Goal: Information Seeking & Learning: Check status

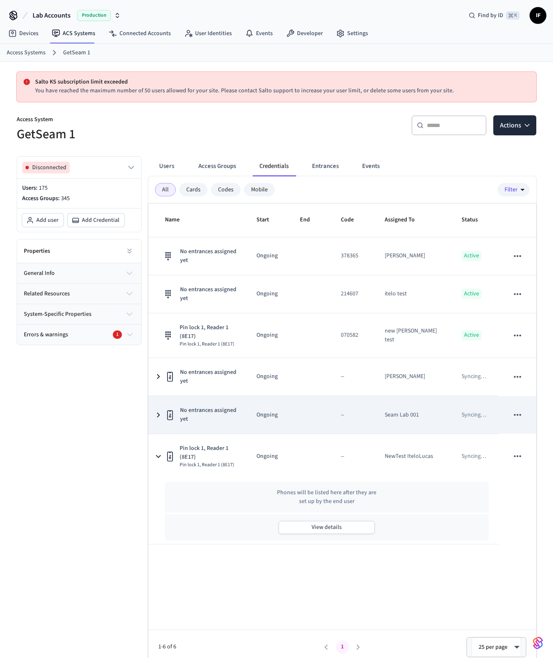
click at [159, 414] on icon "sticky table" at bounding box center [158, 415] width 10 height 10
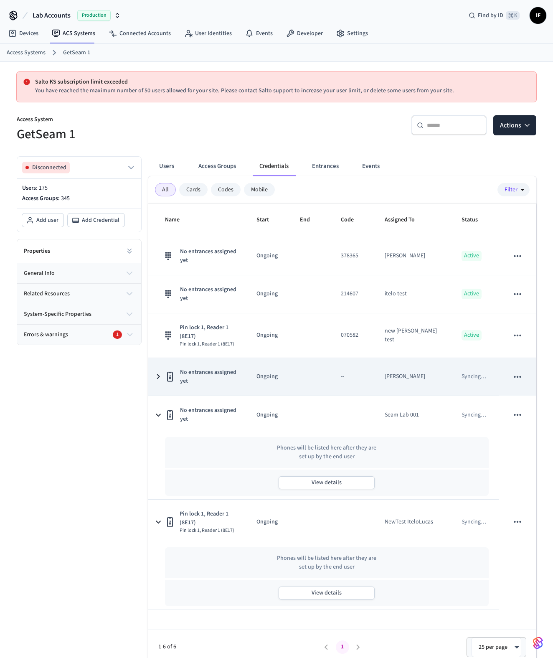
click at [167, 381] on icon "sticky table" at bounding box center [170, 377] width 6 height 10
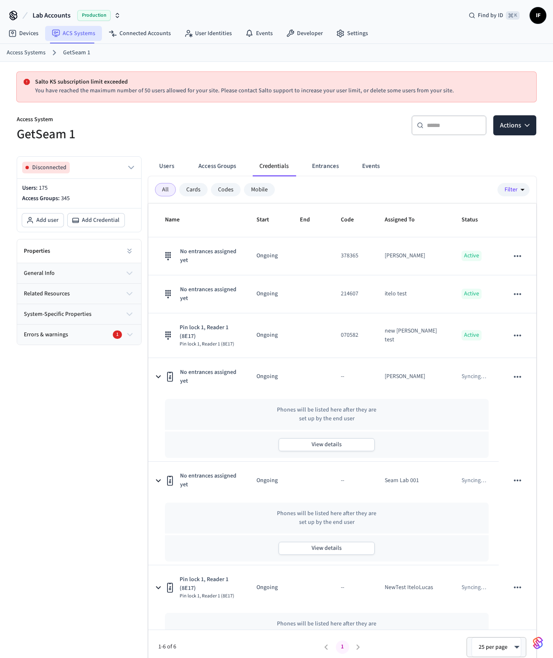
click at [84, 40] on link "ACS Systems" at bounding box center [73, 33] width 57 height 15
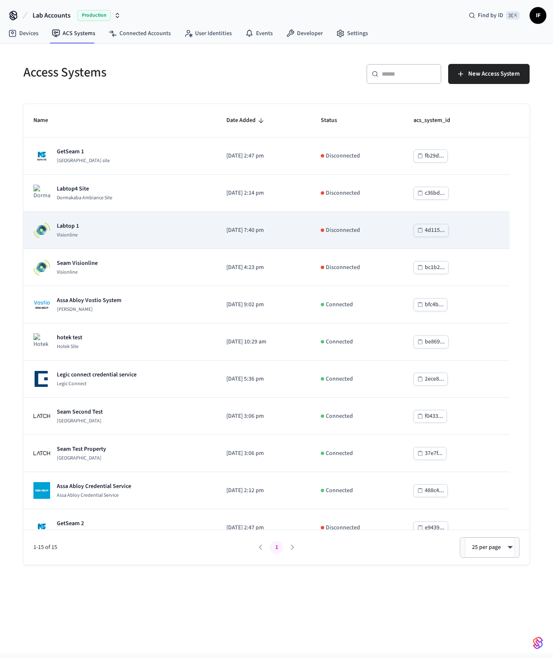
click at [134, 235] on div "Labtop 1 Visionline" at bounding box center [119, 230] width 173 height 17
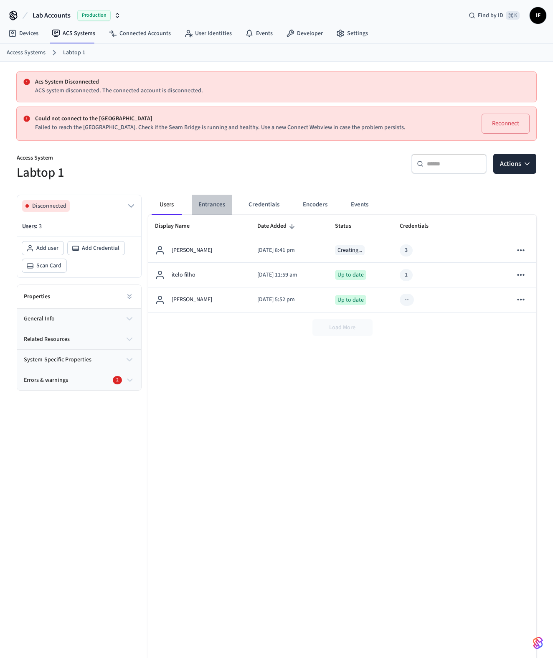
click at [229, 198] on button "Entrances" at bounding box center [212, 205] width 40 height 20
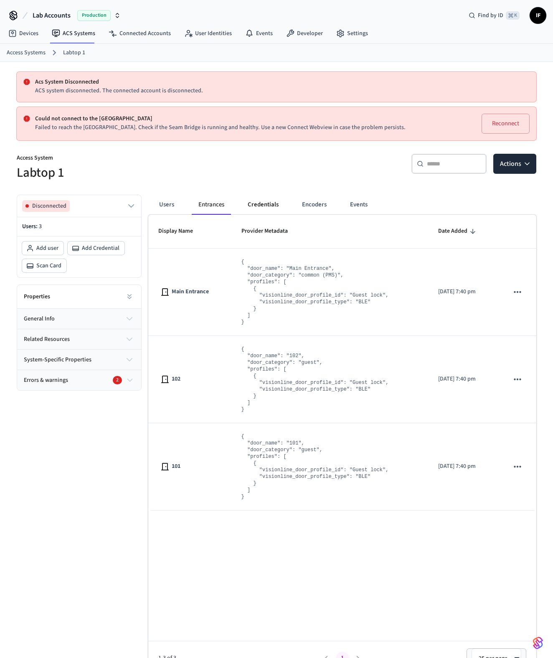
click at [246, 202] on button "Credentials" at bounding box center [263, 205] width 44 height 20
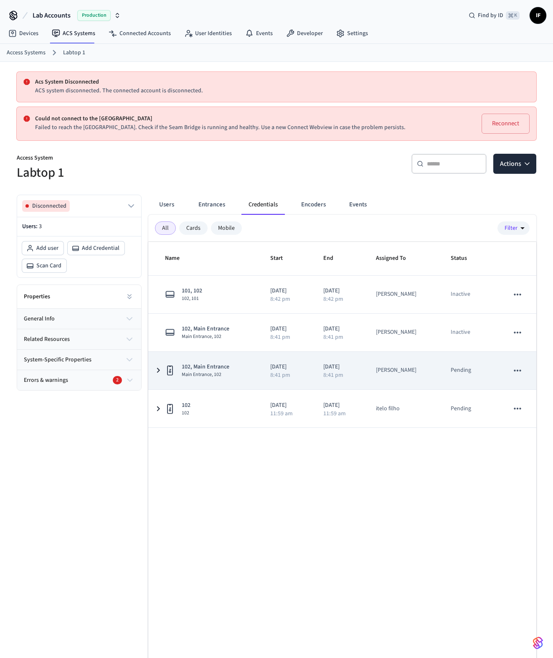
click at [174, 367] on icon "sticky table" at bounding box center [170, 370] width 10 height 10
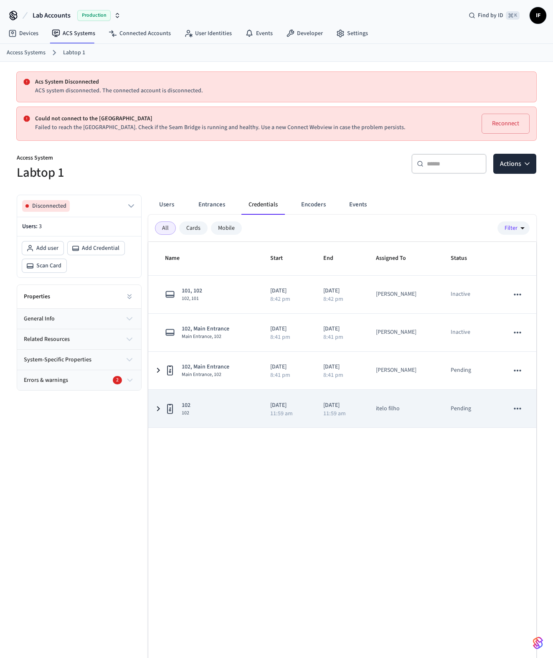
click at [172, 419] on td "102 102" at bounding box center [204, 409] width 112 height 38
click at [171, 411] on icon "sticky table" at bounding box center [170, 408] width 10 height 10
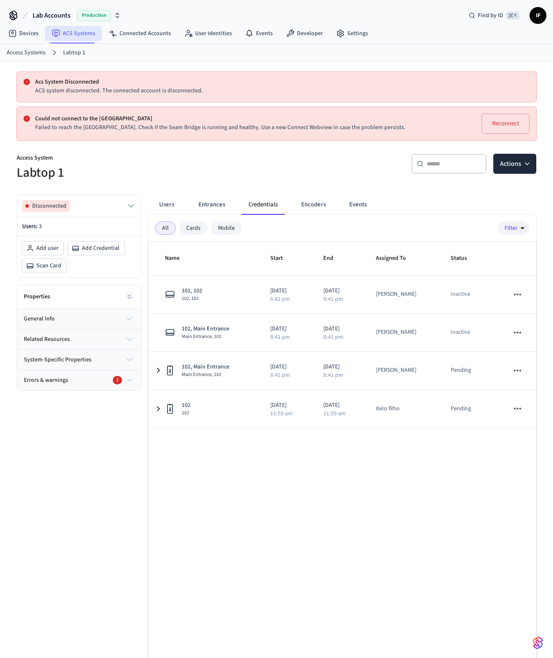
click at [89, 36] on link "ACS Systems" at bounding box center [73, 33] width 57 height 15
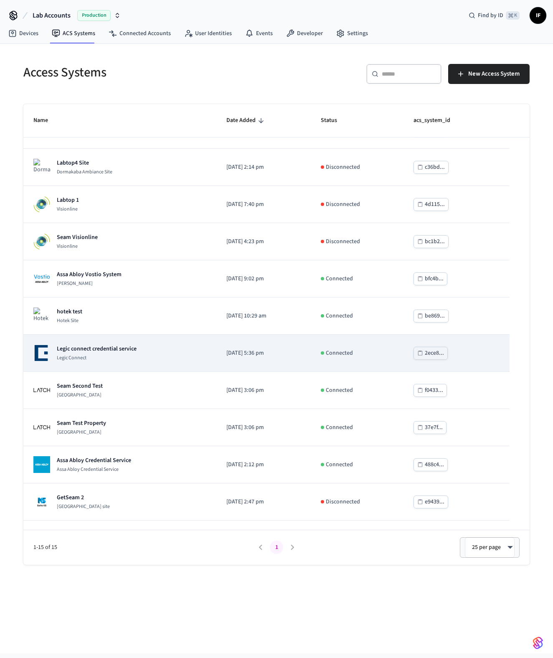
scroll to position [165, 0]
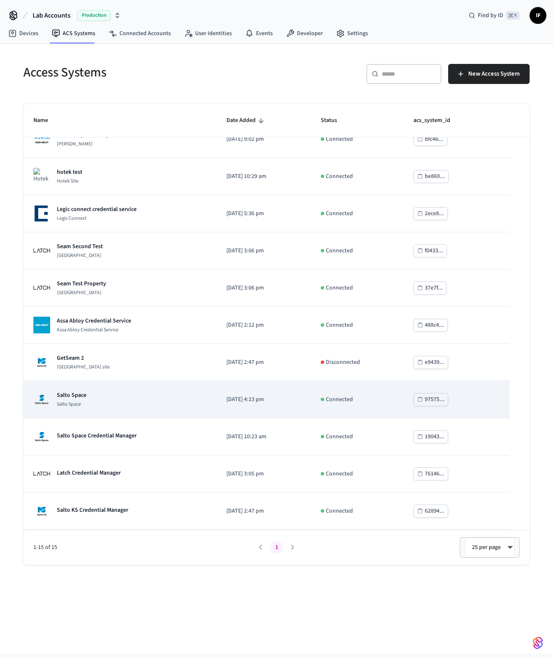
click at [154, 399] on div "Salto Space Salto Space" at bounding box center [119, 399] width 173 height 17
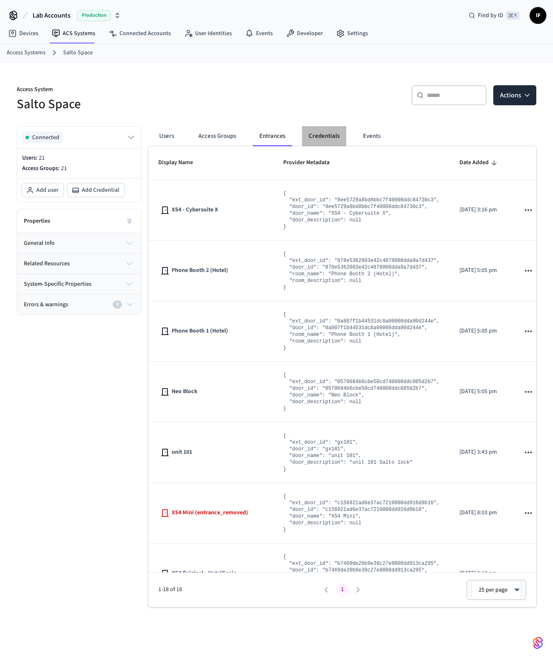
click at [320, 127] on button "Credentials" at bounding box center [324, 136] width 44 height 20
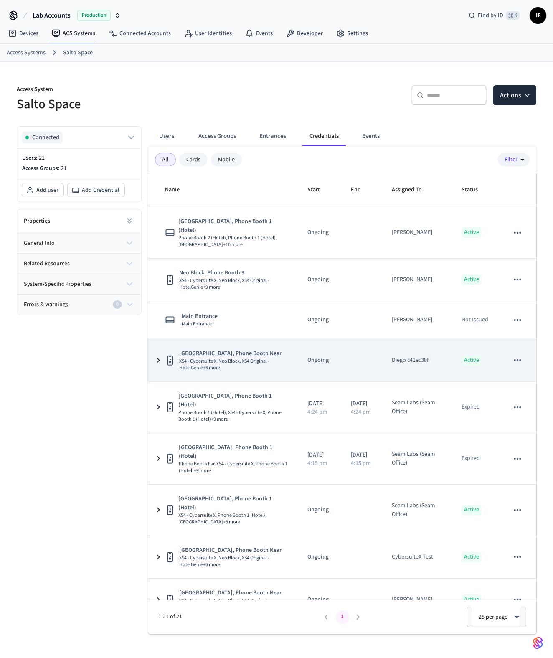
click at [155, 366] on td "Neo Block, Phone Booth Near XS4 - Cybersuite X, Neo Block, XS4 Original - Hotel…" at bounding box center [222, 360] width 149 height 42
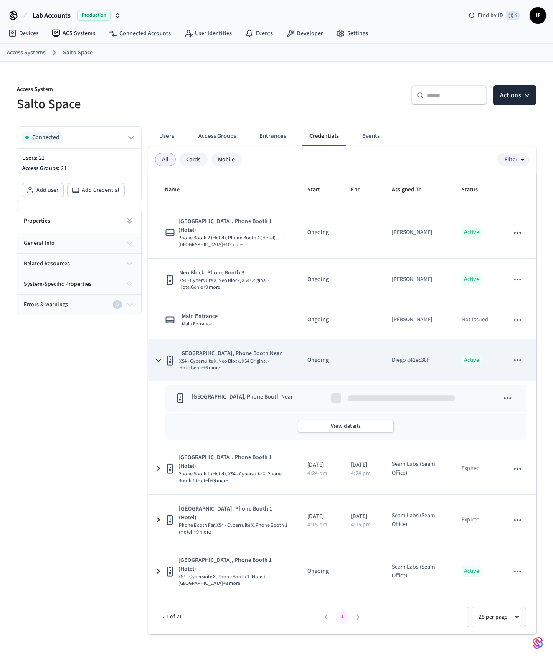
click at [156, 358] on td "Neo Block, Phone Booth Near XS4 - Cybersuite X, Neo Block, XS4 Original - Hotel…" at bounding box center [222, 360] width 149 height 42
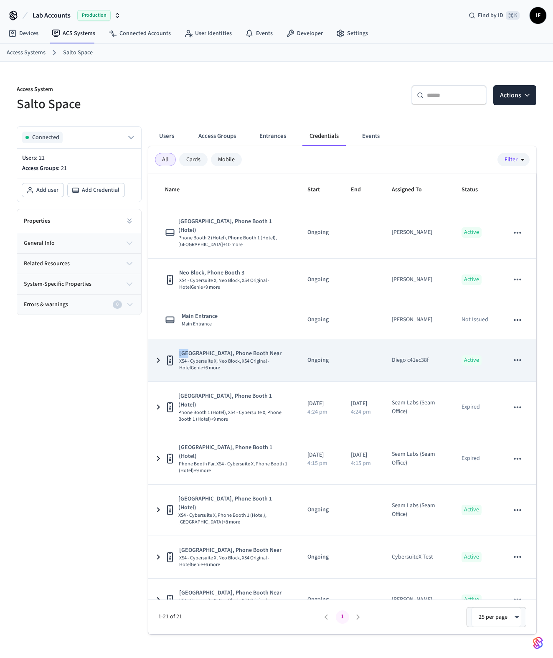
click at [156, 358] on td "Neo Block, Phone Booth Near XS4 - Cybersuite X, Neo Block, XS4 Original - Hotel…" at bounding box center [222, 360] width 149 height 42
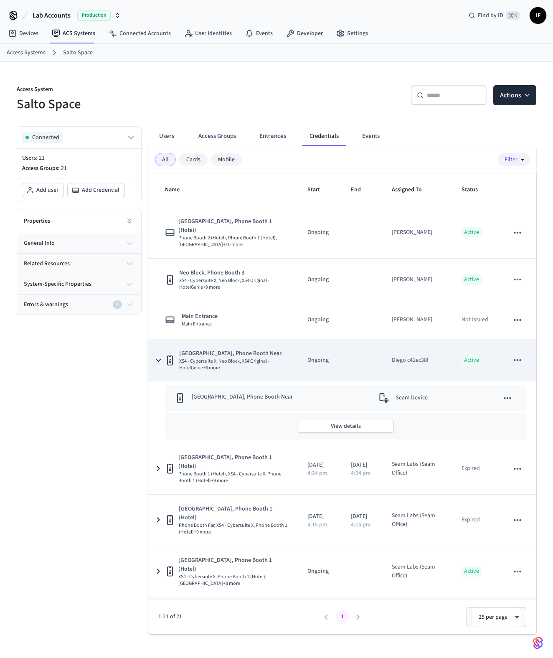
click at [156, 355] on icon "sticky table" at bounding box center [158, 360] width 10 height 10
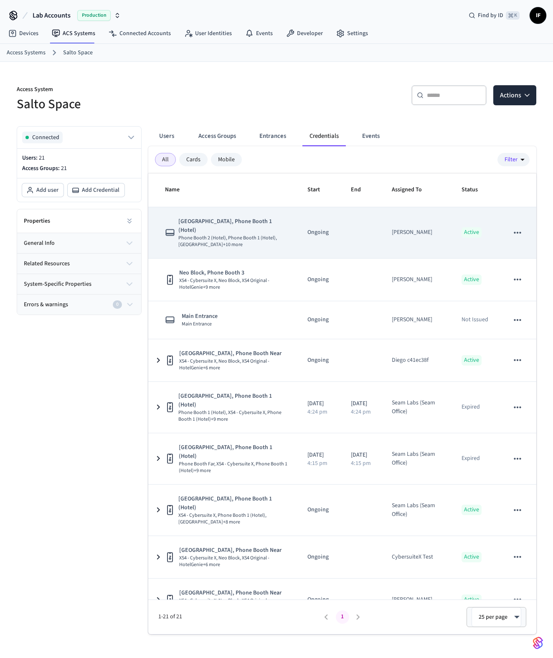
scroll to position [25, 0]
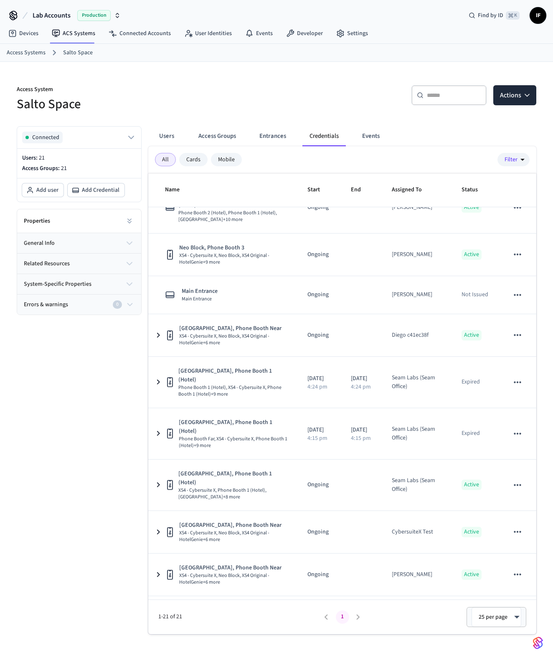
click at [146, 366] on div "Users Access Groups Entrances Credentials Events All Cards Mobile Filter Name S…" at bounding box center [339, 376] width 395 height 515
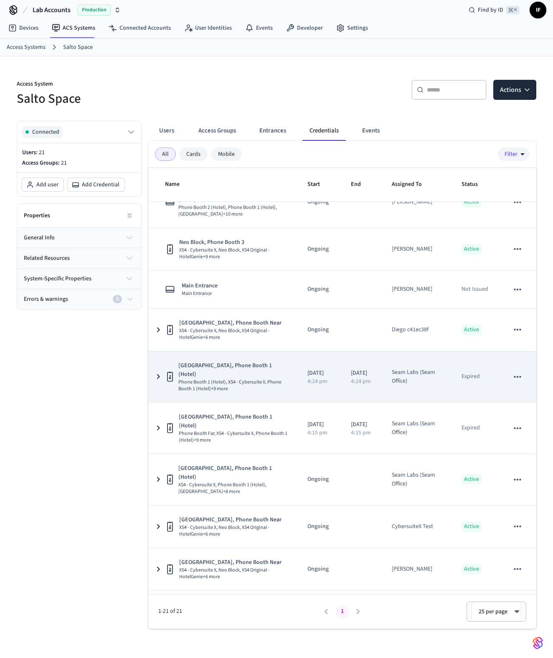
scroll to position [13, 0]
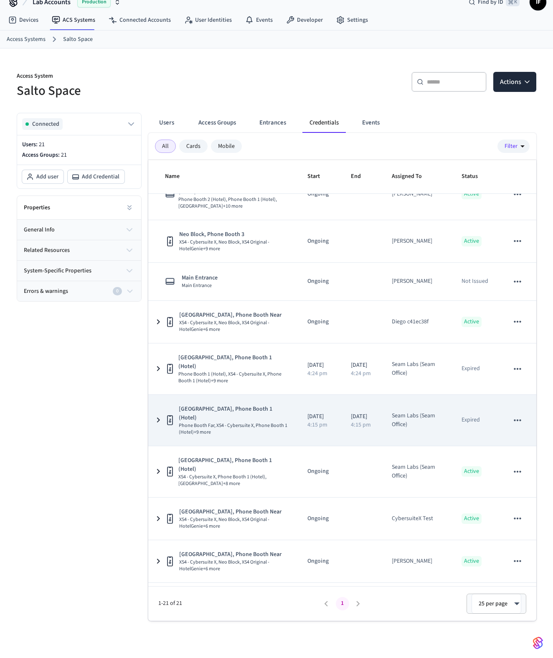
click at [156, 395] on td "[GEOGRAPHIC_DATA], Phone Booth 1 (Hotel) Phone Booth Far, XS4 - Cybersuite X, P…" at bounding box center [222, 420] width 149 height 51
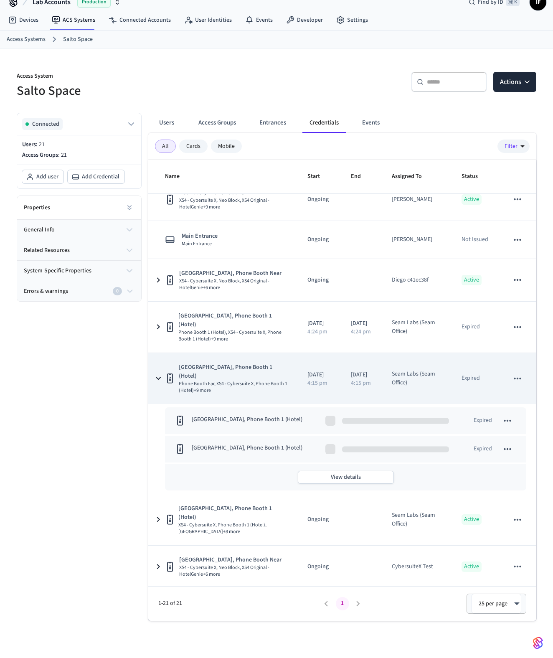
scroll to position [115, 0]
